Goal: Check status: Check status

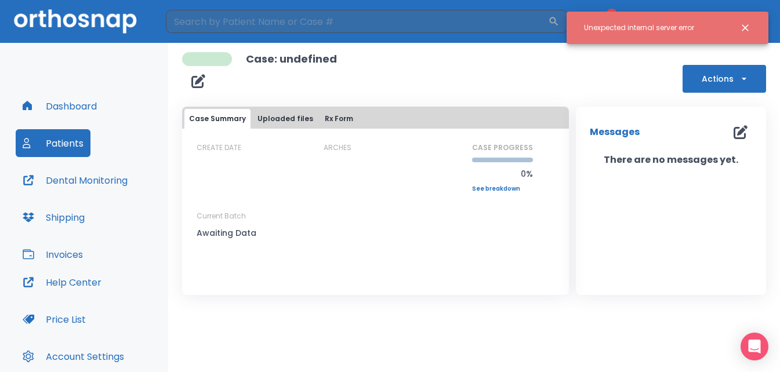
click at [745, 26] on icon "Close notification" at bounding box center [745, 28] width 12 height 12
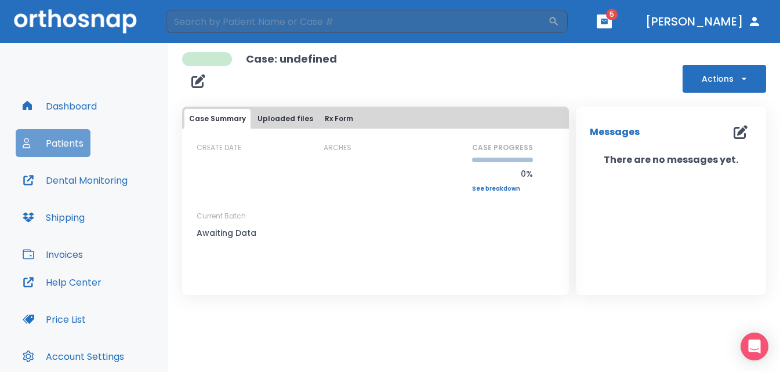
click at [61, 141] on button "Patients" at bounding box center [53, 143] width 75 height 28
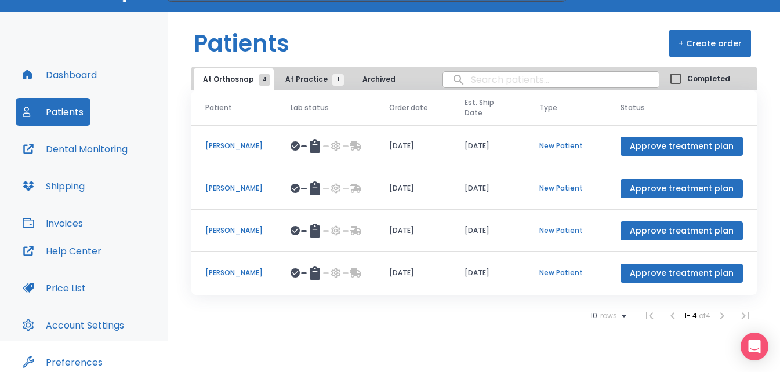
scroll to position [58, 0]
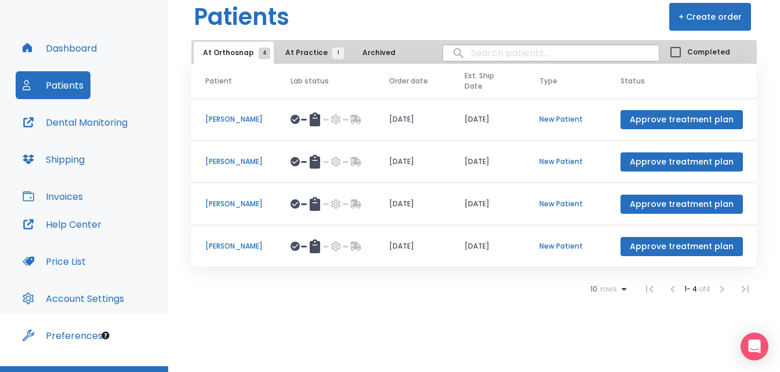
click at [216, 202] on p "[PERSON_NAME]" at bounding box center [233, 204] width 57 height 10
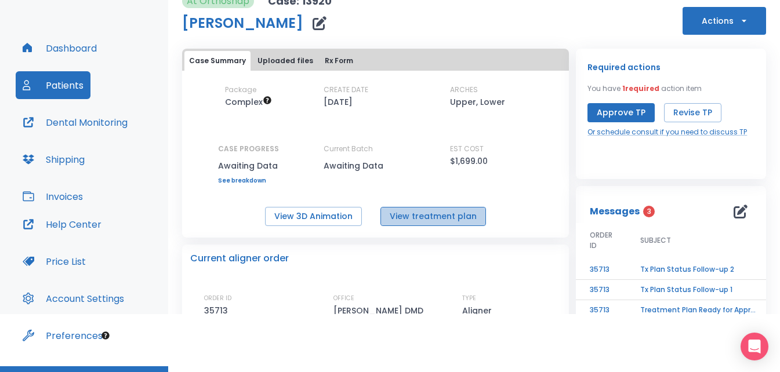
click at [448, 216] on button "View treatment plan" at bounding box center [432, 216] width 105 height 19
